Goal: Task Accomplishment & Management: Manage account settings

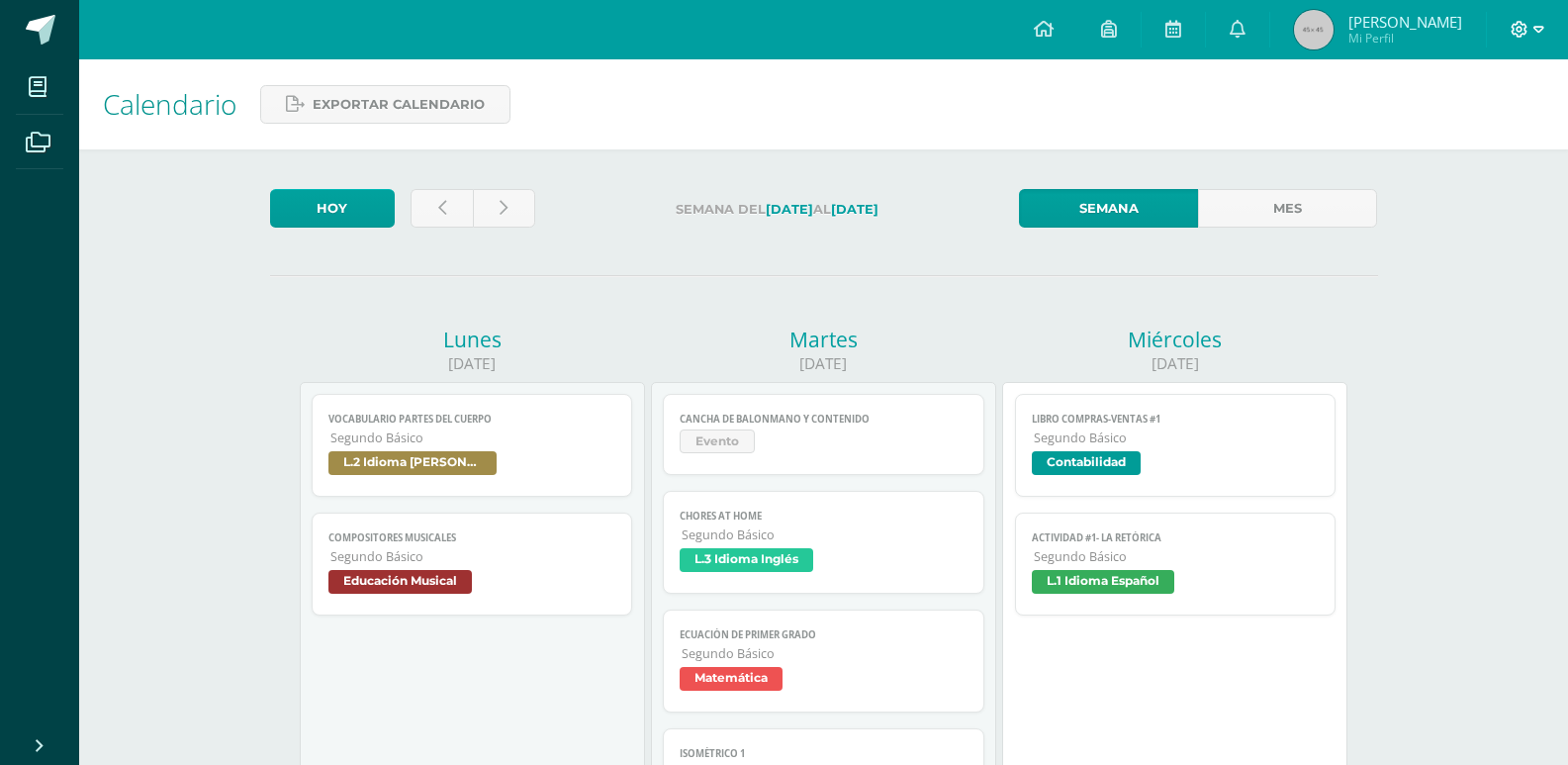
click at [1523, 22] on icon at bounding box center [1520, 30] width 18 height 18
click at [1493, 145] on link "Cerrar sesión" at bounding box center [1465, 134] width 156 height 29
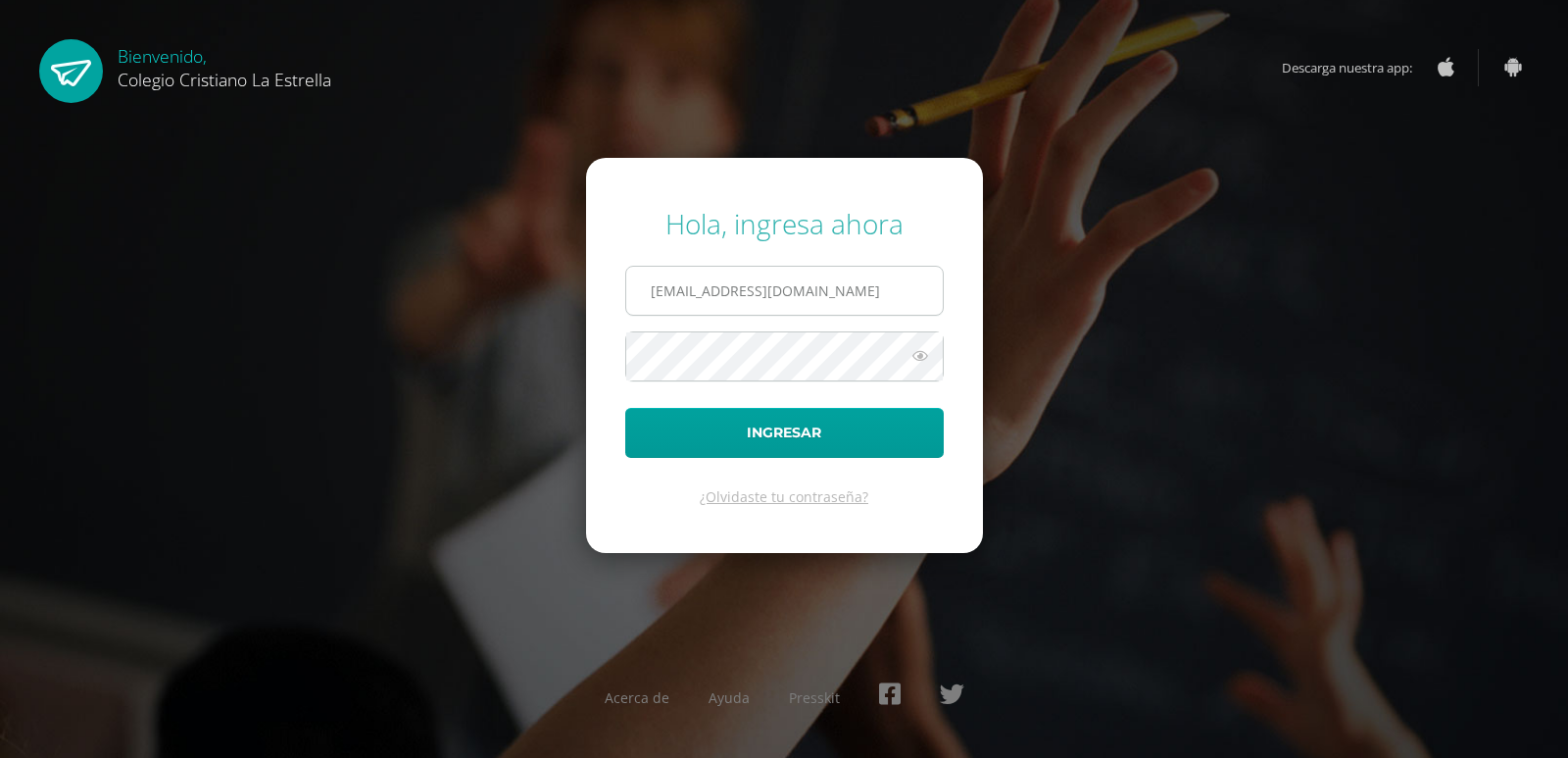
click at [900, 295] on input "[EMAIL_ADDRESS][DOMAIN_NAME]" at bounding box center [784, 290] width 317 height 48
type input "[EMAIL_ADDRESS][DOMAIN_NAME]"
click at [861, 422] on button "Ingresar" at bounding box center [784, 432] width 319 height 50
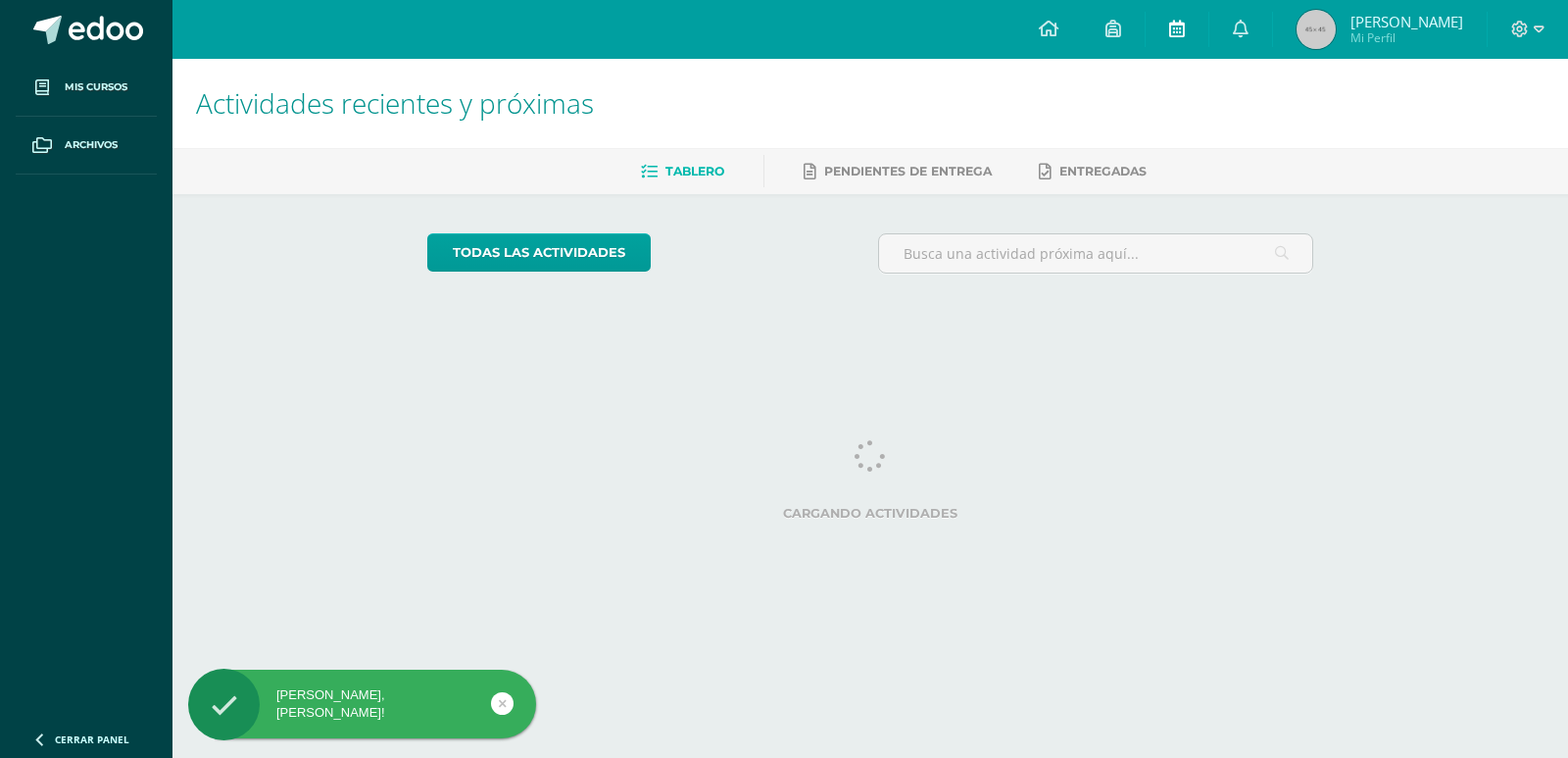
click at [1185, 34] on icon at bounding box center [1177, 29] width 16 height 18
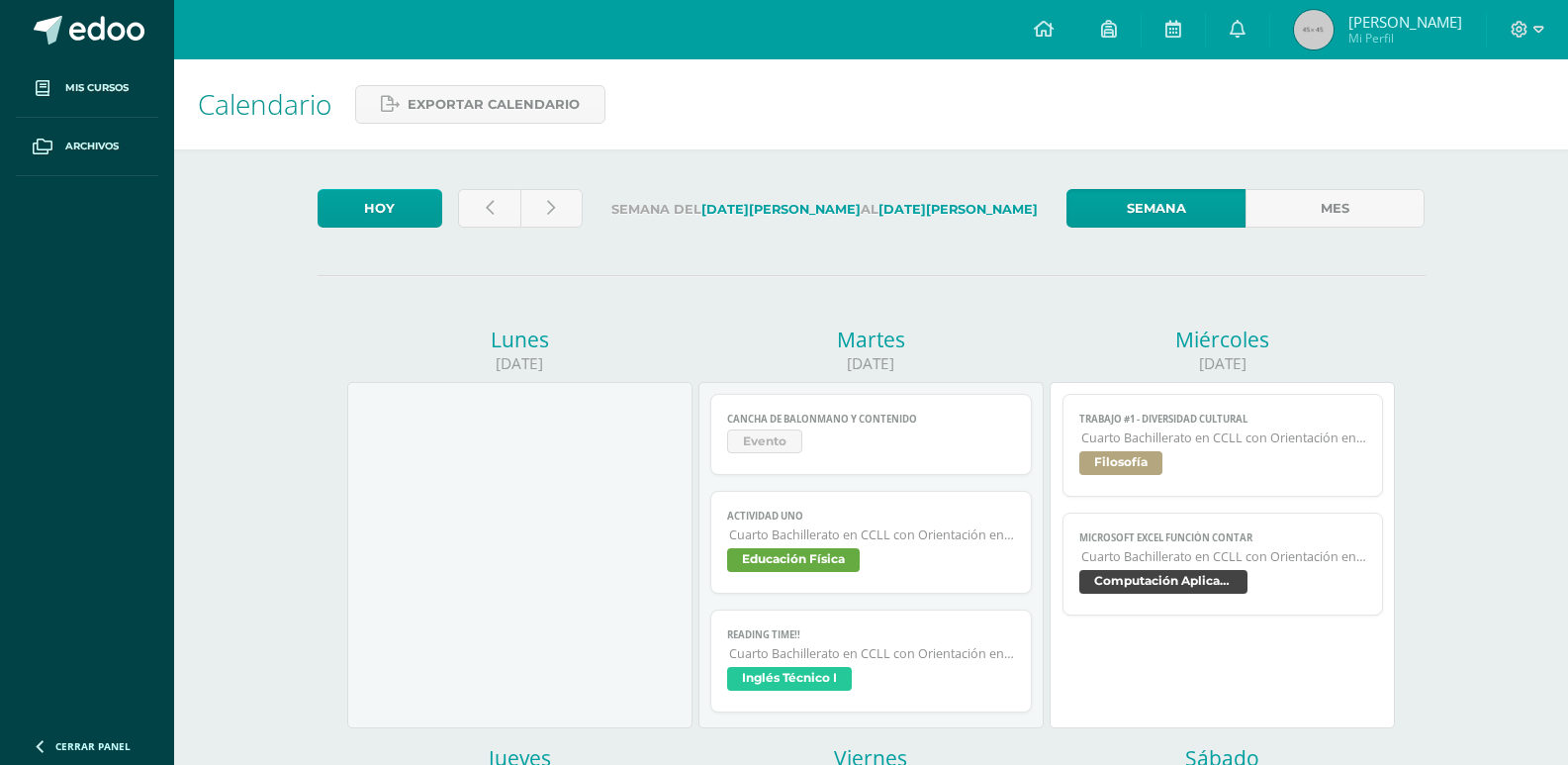
click at [1123, 435] on span "Cuarto Bachillerato en CCLL con Orientación en Computación" at bounding box center [1224, 437] width 286 height 17
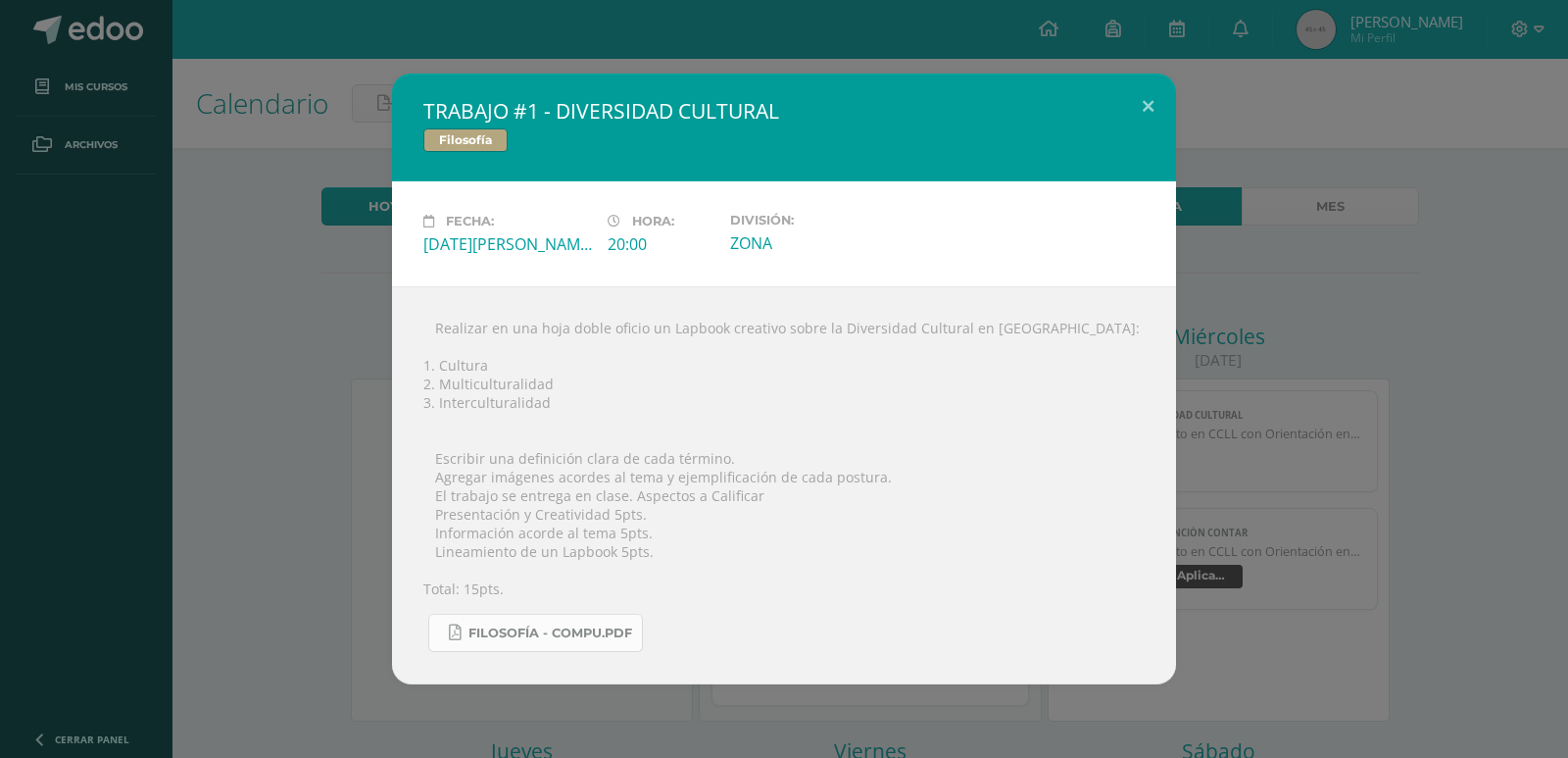
click at [562, 632] on span "FILOSOFÍA - COMPU.pdf" at bounding box center [551, 634] width 164 height 16
click at [533, 637] on span "FILOSOFÍA - COMPU.pdf" at bounding box center [551, 634] width 164 height 16
